Goal: Find specific page/section: Find specific page/section

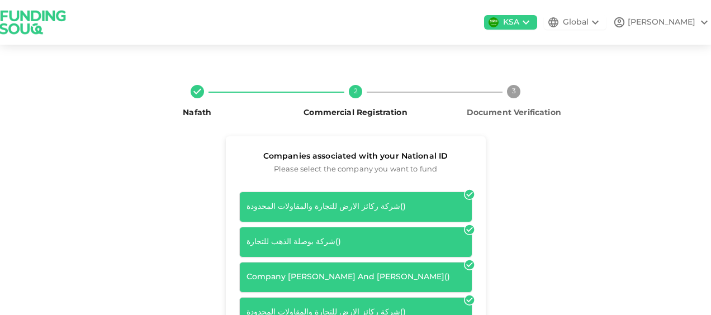
scroll to position [112, 0]
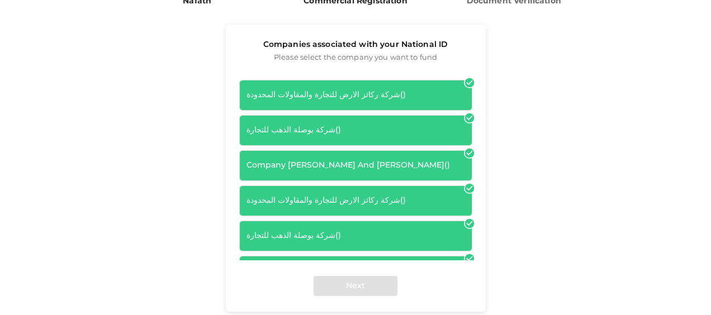
click at [398, 88] on div "شركة ركائز الارض للتجارة والمقاولات المحدودة ( )" at bounding box center [355, 95] width 233 height 31
click at [464, 86] on icon at bounding box center [468, 82] width 9 height 9
click at [437, 107] on div "شركة ركائز الارض للتجارة والمقاولات المحدودة ( )" at bounding box center [355, 95] width 233 height 31
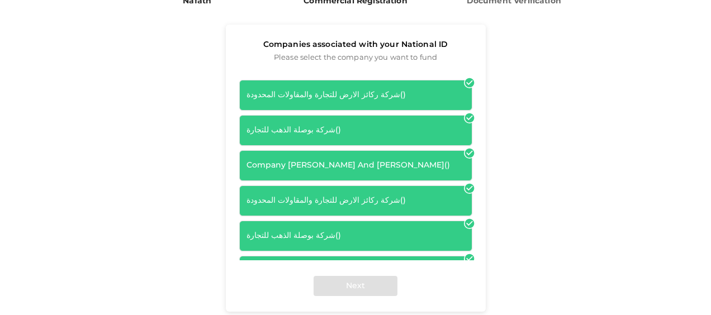
click at [431, 136] on div "شركة بوصلة الذهب للتجارة ( )" at bounding box center [355, 131] width 218 height 12
click at [426, 166] on div "Company [PERSON_NAME] And [PERSON_NAME] ( )" at bounding box center [355, 166] width 218 height 12
click at [434, 239] on div "شركة بوصلة الذهب للتجارة ( )" at bounding box center [355, 236] width 218 height 12
click at [380, 172] on div "Company [PERSON_NAME] And [PERSON_NAME] ( )" at bounding box center [355, 166] width 218 height 12
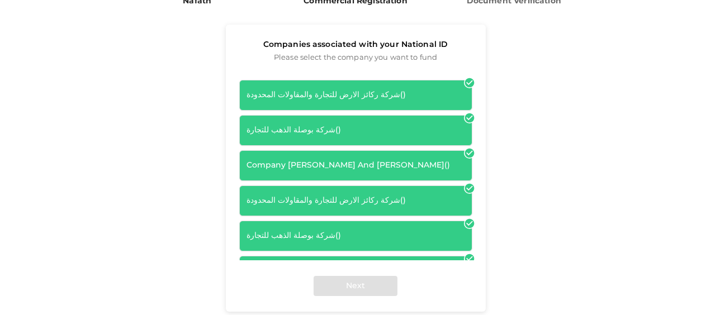
drag, startPoint x: 455, startPoint y: 166, endPoint x: 459, endPoint y: 170, distance: 5.9
click at [458, 169] on div "Company [PERSON_NAME] And [PERSON_NAME] ( )" at bounding box center [355, 165] width 233 height 31
click at [443, 207] on div "شركة ركائز الارض للتجارة والمقاولات المحدودة ( )" at bounding box center [355, 201] width 218 height 12
drag, startPoint x: 347, startPoint y: 134, endPoint x: 347, endPoint y: 117, distance: 17.3
click at [346, 118] on div "شركة ركائز الارض للتجارة والمقاولات المحدودة ( ) شركة بوصلة الذهب للتجارة ( ) C…" at bounding box center [355, 236] width 233 height 312
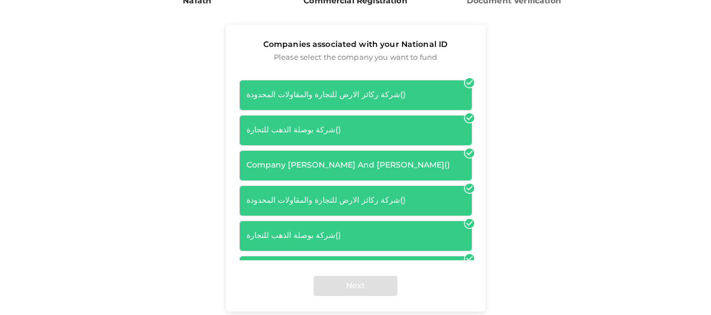
click at [421, 93] on div "شركة ركائز الارض للتجارة والمقاولات المحدودة ( )" at bounding box center [355, 95] width 218 height 12
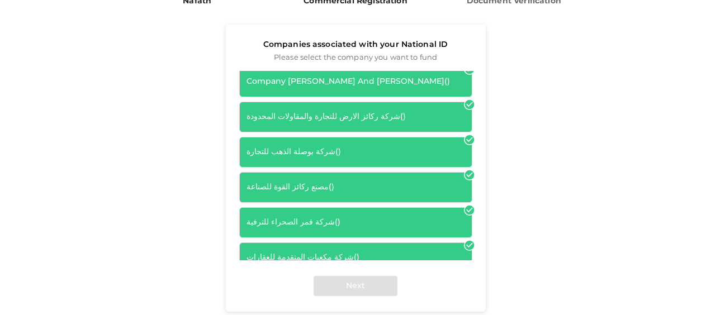
scroll to position [0, 0]
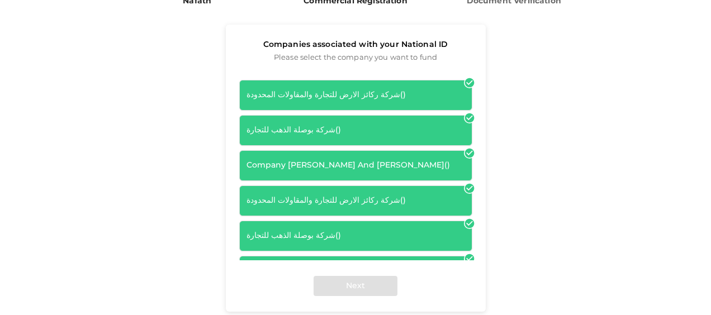
click at [532, 150] on div "Companies associated with your National ID Please select the company you want t…" at bounding box center [355, 181] width 475 height 312
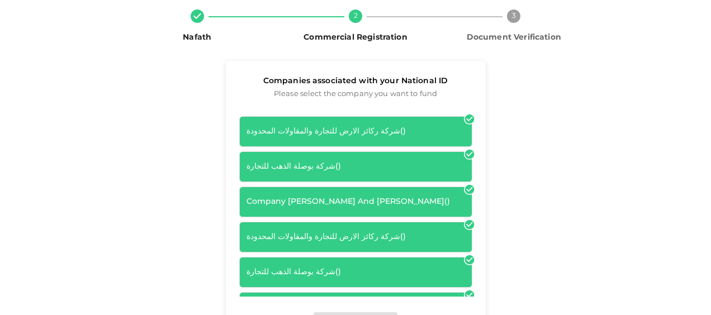
scroll to position [77, 0]
